Goal: Find specific page/section: Find specific page/section

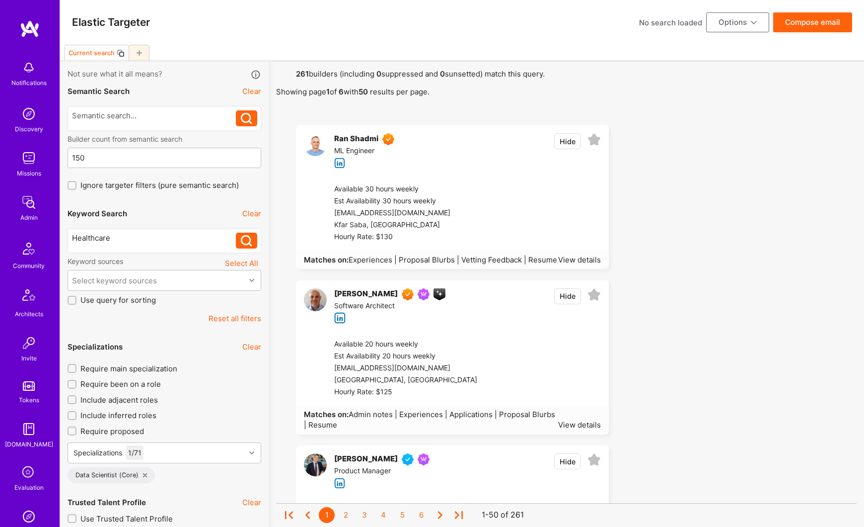
click at [234, 319] on button "Reset all filters" at bounding box center [235, 318] width 53 height 10
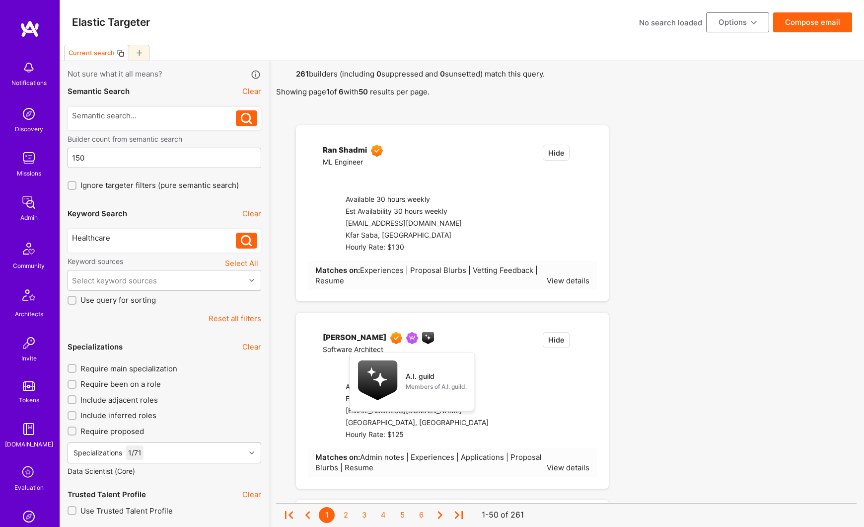
type input "[DATE]"
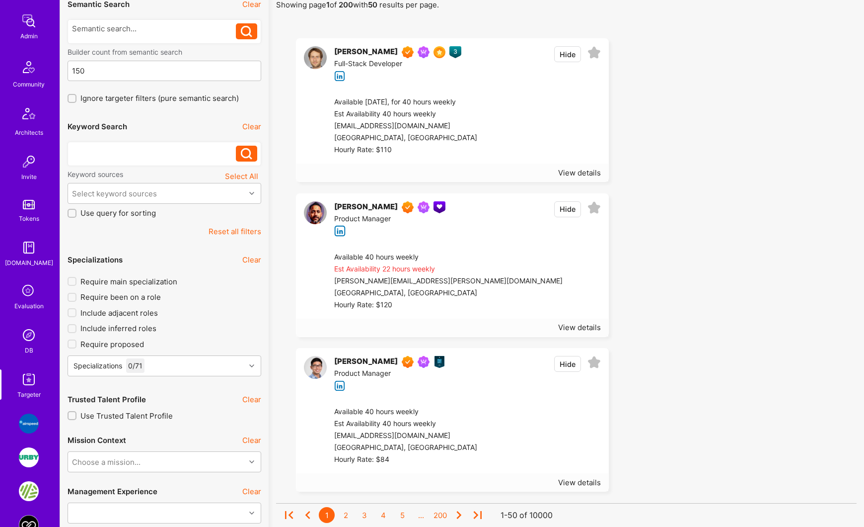
scroll to position [190, 0]
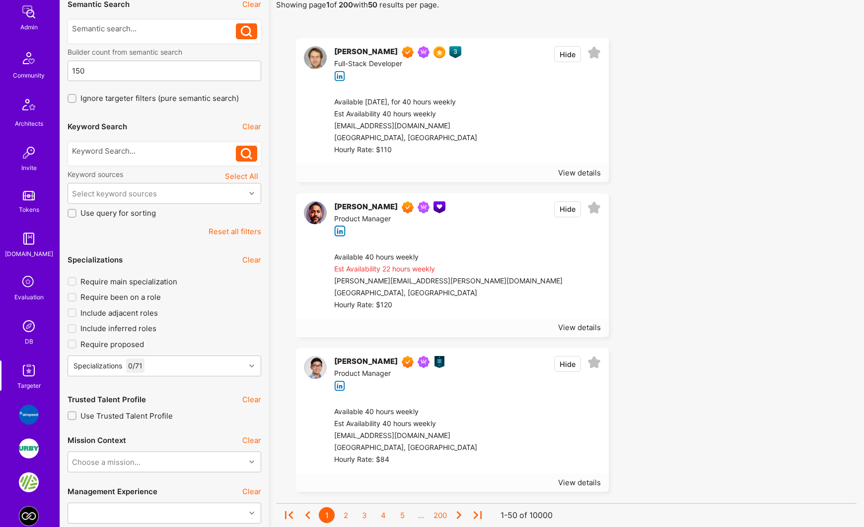
click at [30, 370] on img at bounding box center [29, 370] width 20 height 20
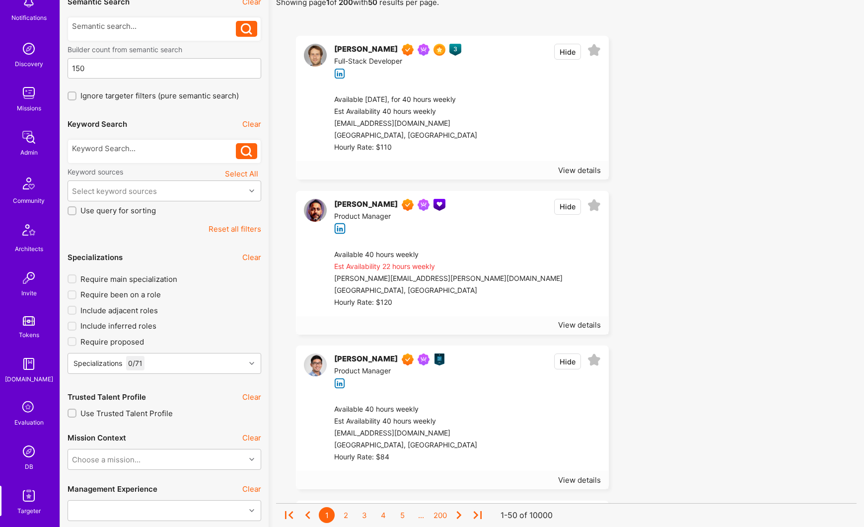
scroll to position [90, 0]
click at [27, 142] on img at bounding box center [29, 137] width 20 height 20
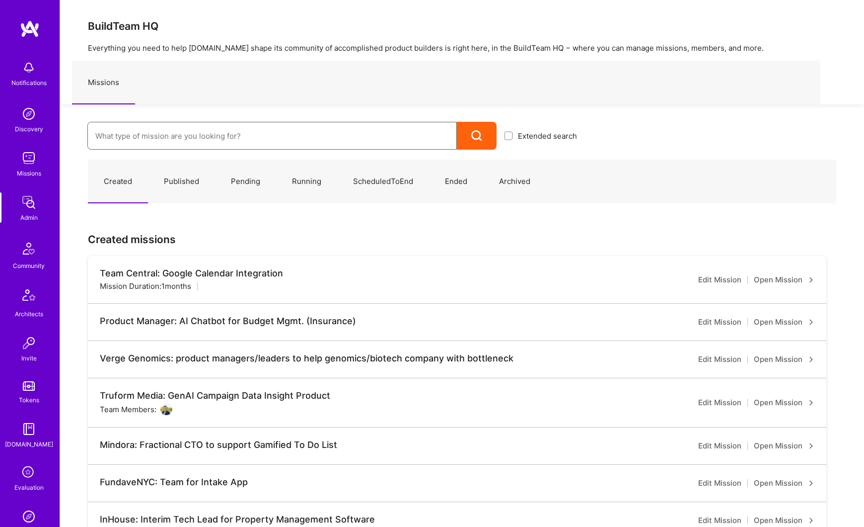
click at [135, 133] on input at bounding box center [272, 135] width 354 height 25
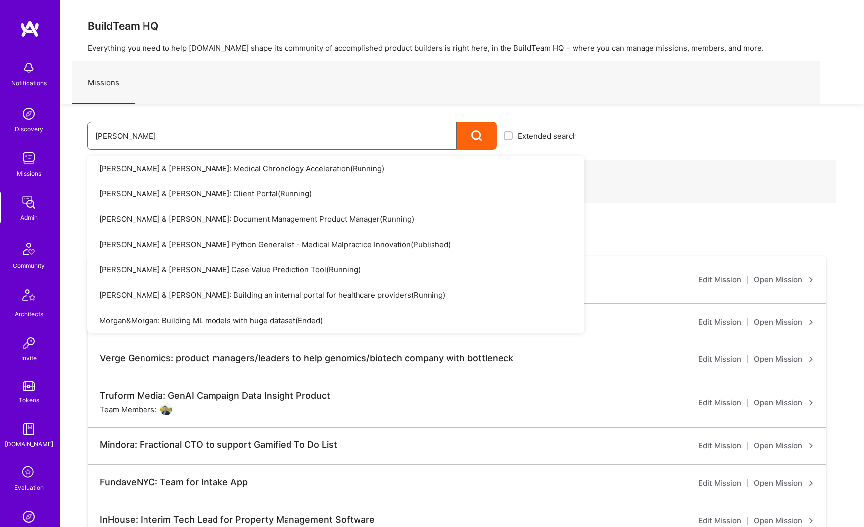
scroll to position [3, 0]
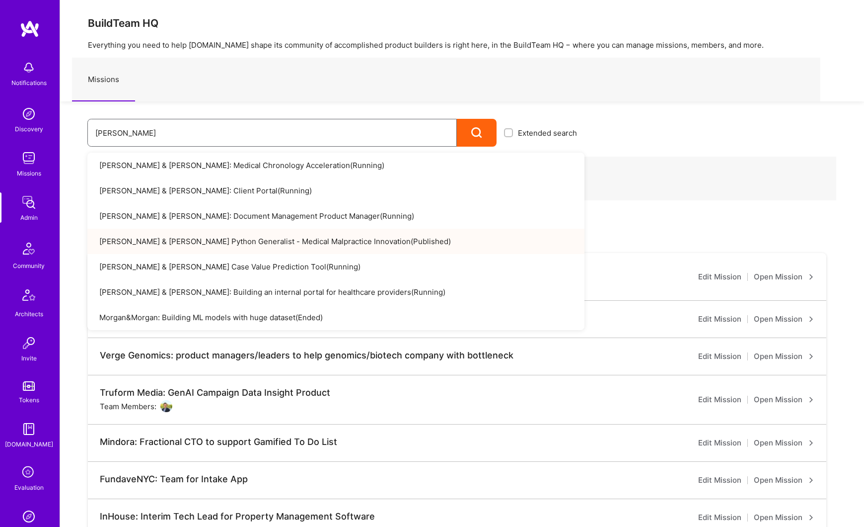
type input "[PERSON_NAME]"
click at [162, 238] on link "[PERSON_NAME] & [PERSON_NAME] Python Generalist - Medical Malpractice Innovatio…" at bounding box center [335, 241] width 497 height 25
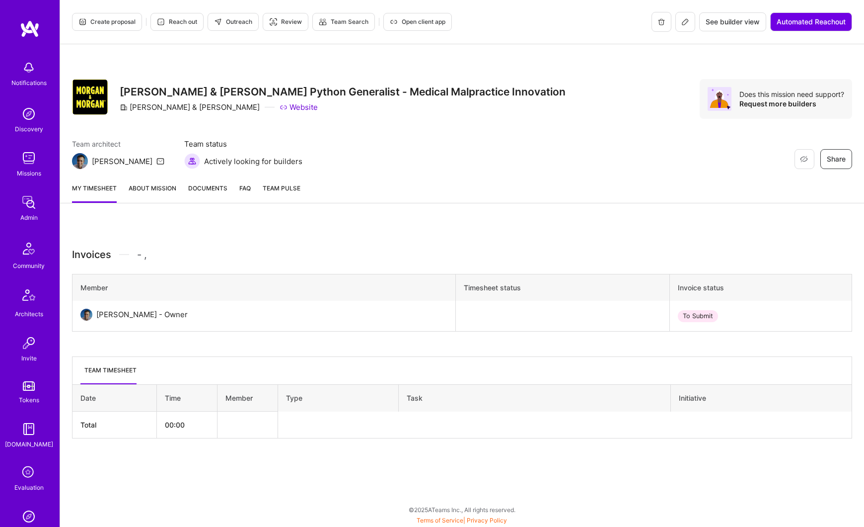
click at [154, 192] on link "About Mission" at bounding box center [153, 193] width 48 height 20
